Goal: Information Seeking & Learning: Learn about a topic

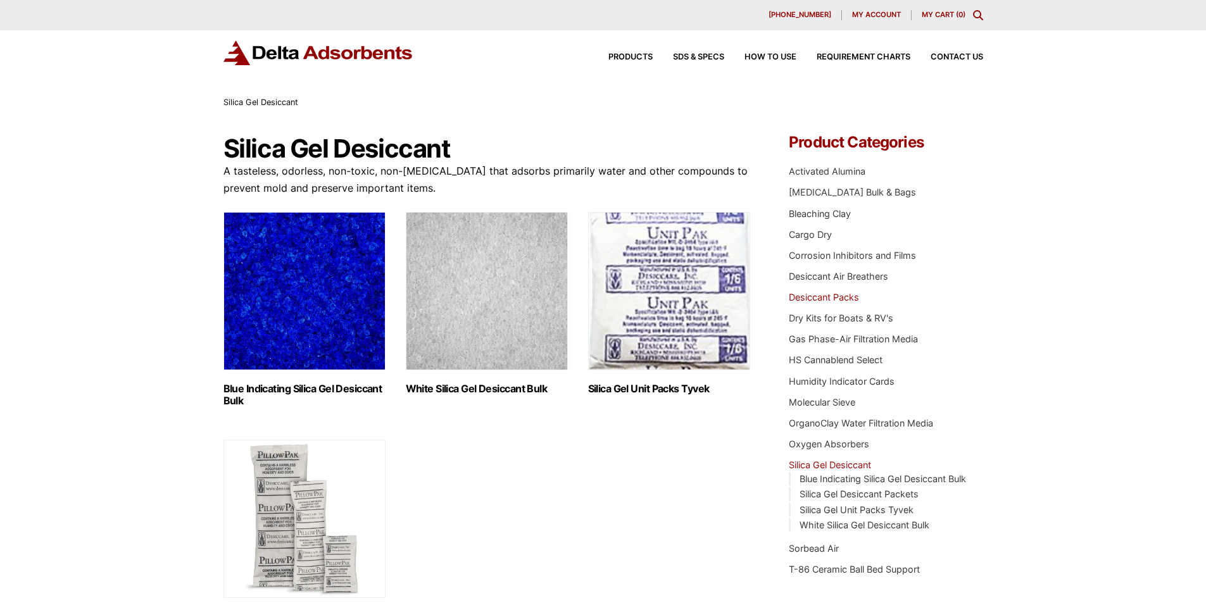
click at [834, 296] on link "Desiccant Packs" at bounding box center [824, 297] width 70 height 11
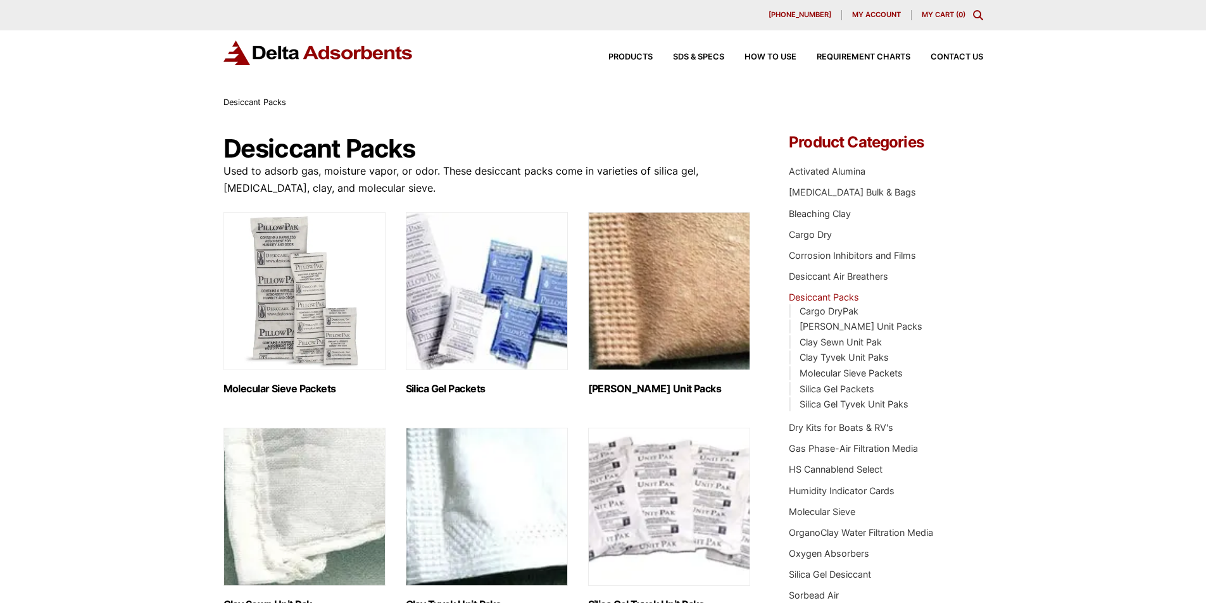
click at [527, 339] on img "Visit product category Silica Gel Packets" at bounding box center [487, 291] width 162 height 158
drag, startPoint x: 642, startPoint y: 260, endPoint x: 649, endPoint y: 272, distance: 13.4
click at [641, 261] on img "Visit product category Clay Kraft Unit Packs" at bounding box center [669, 291] width 162 height 158
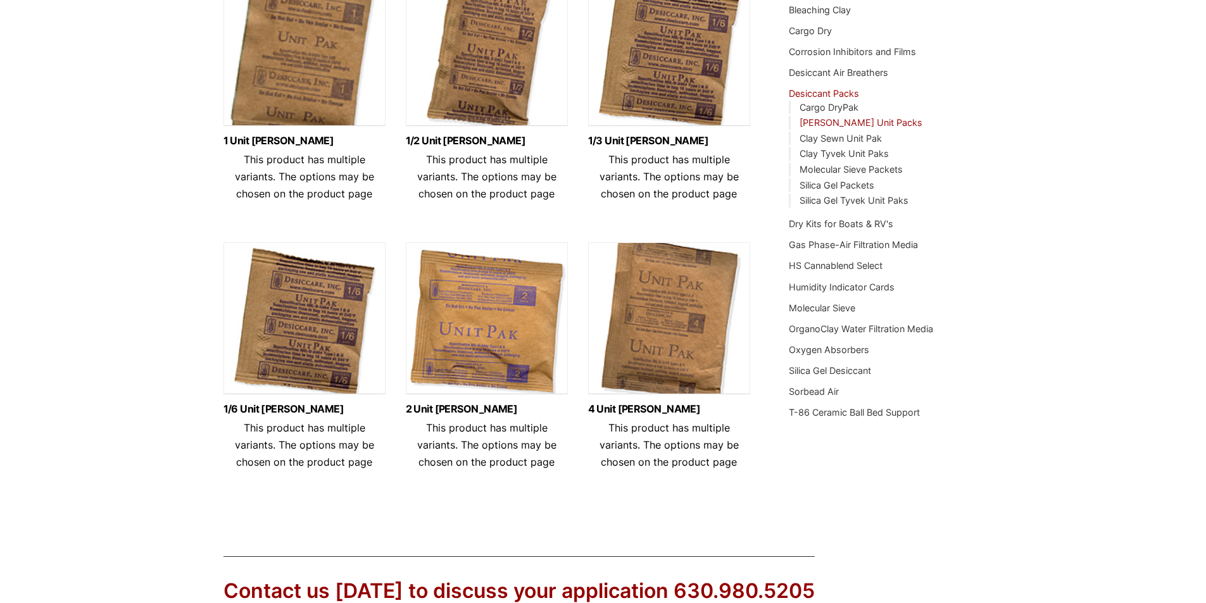
scroll to position [253, 0]
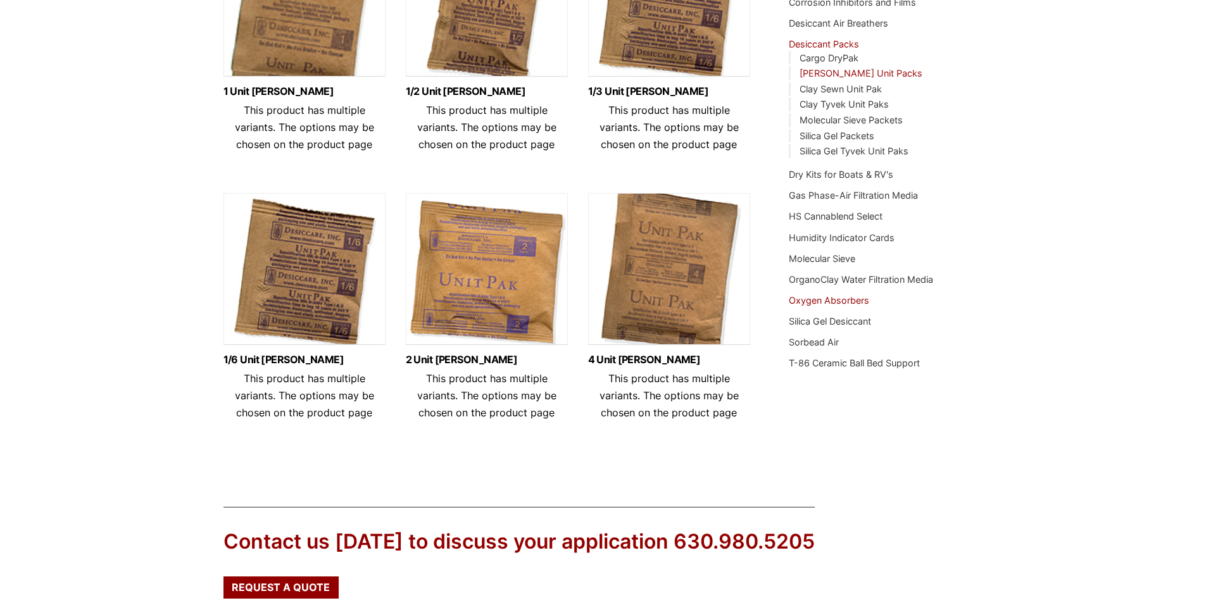
click at [834, 302] on link "Oxygen Absorbers" at bounding box center [829, 300] width 80 height 11
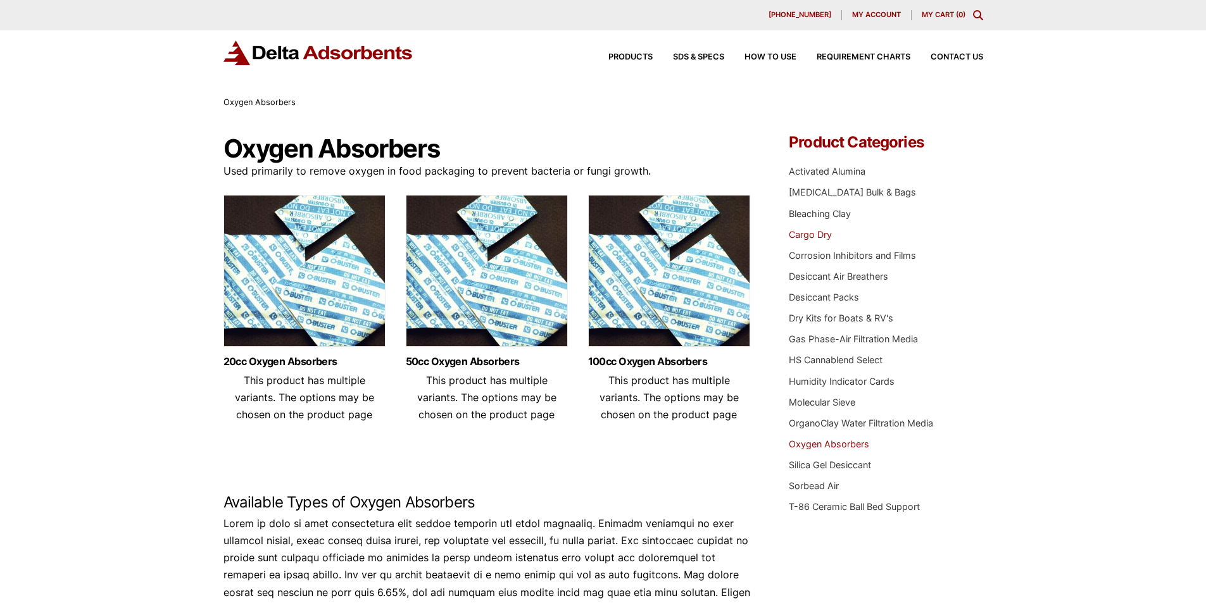
click at [797, 233] on link "Cargo Dry" at bounding box center [810, 234] width 43 height 11
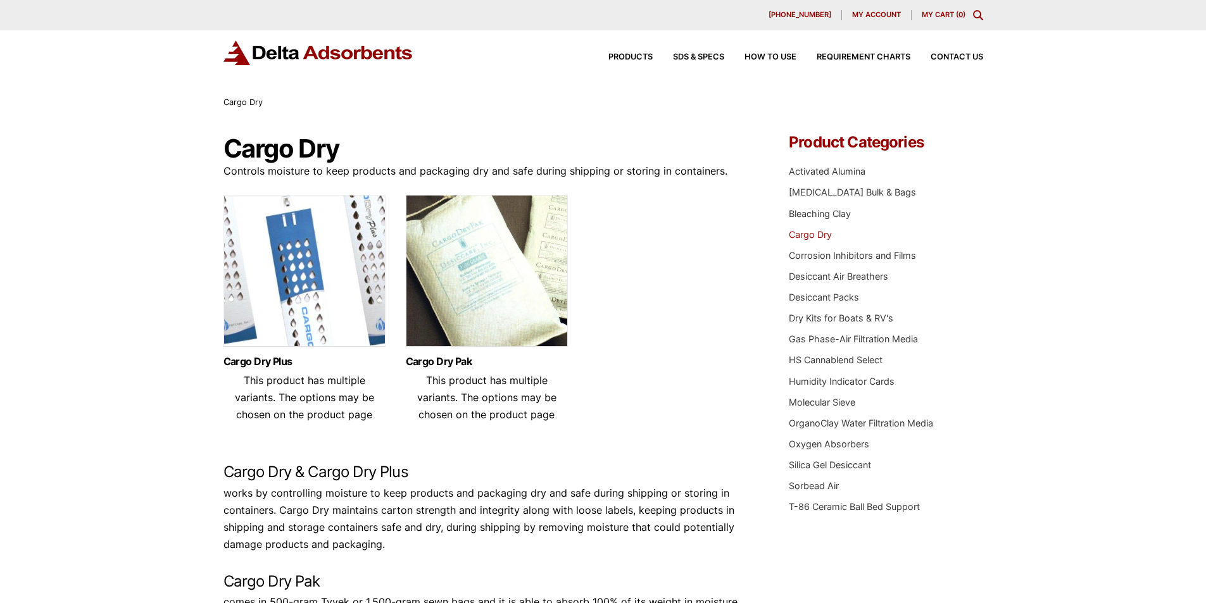
click at [499, 273] on img at bounding box center [487, 274] width 162 height 158
